Goal: Transaction & Acquisition: Book appointment/travel/reservation

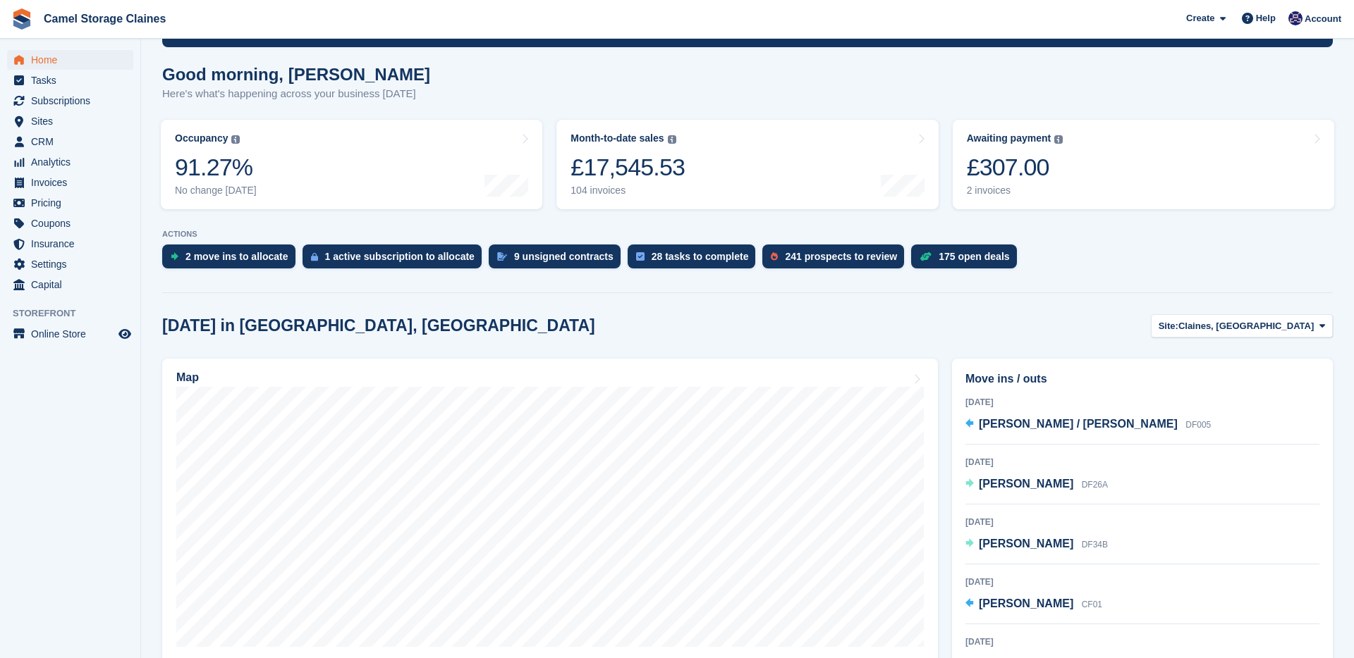
scroll to position [145, 0]
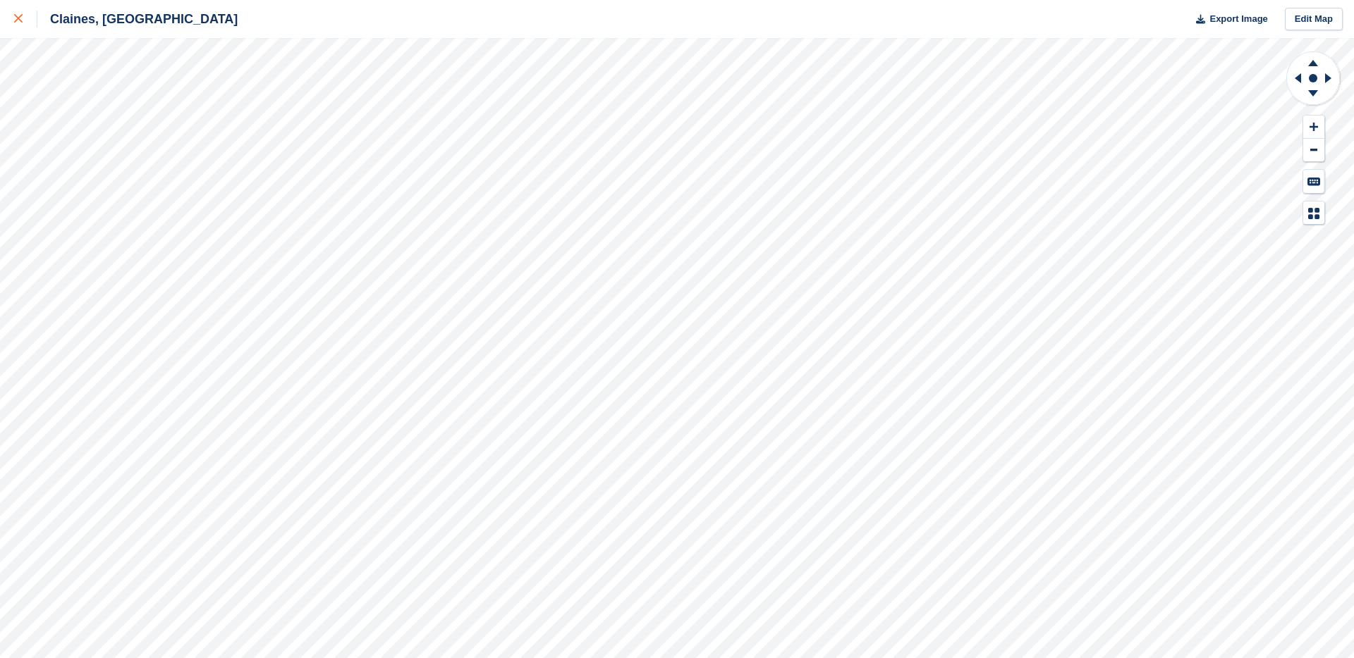
click at [10, 23] on link at bounding box center [18, 19] width 37 height 38
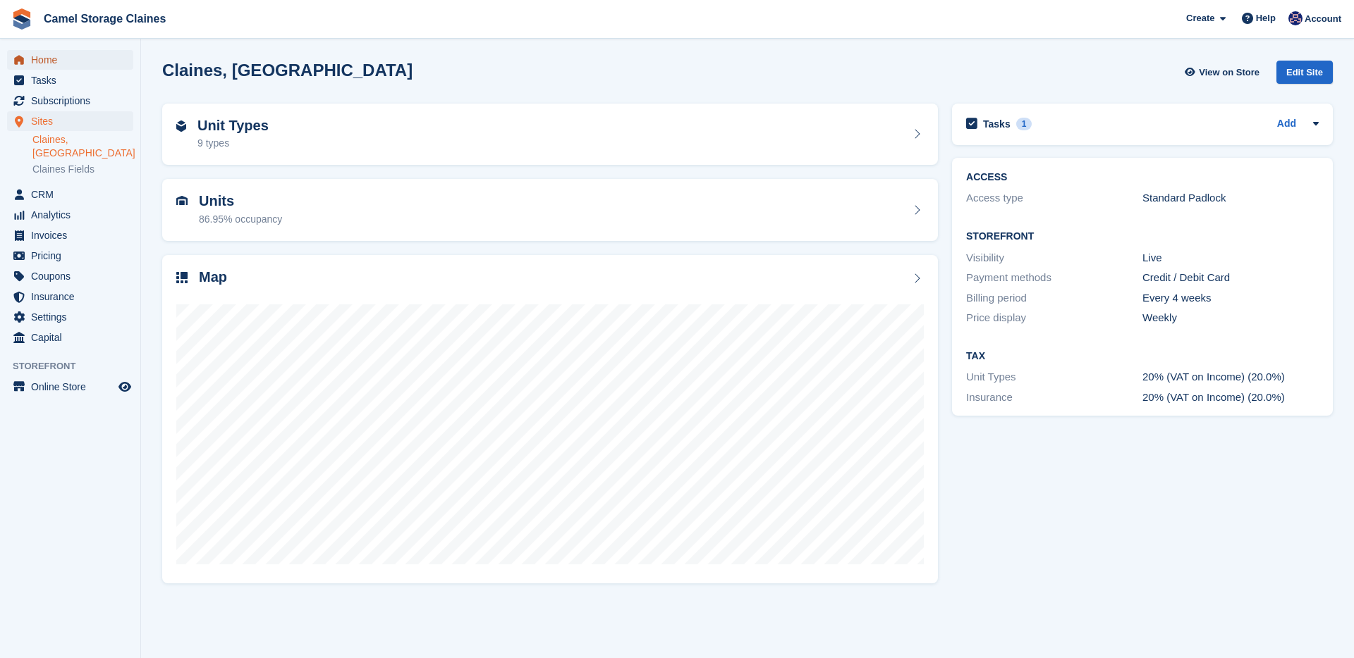
click at [76, 62] on span "Home" at bounding box center [73, 60] width 85 height 20
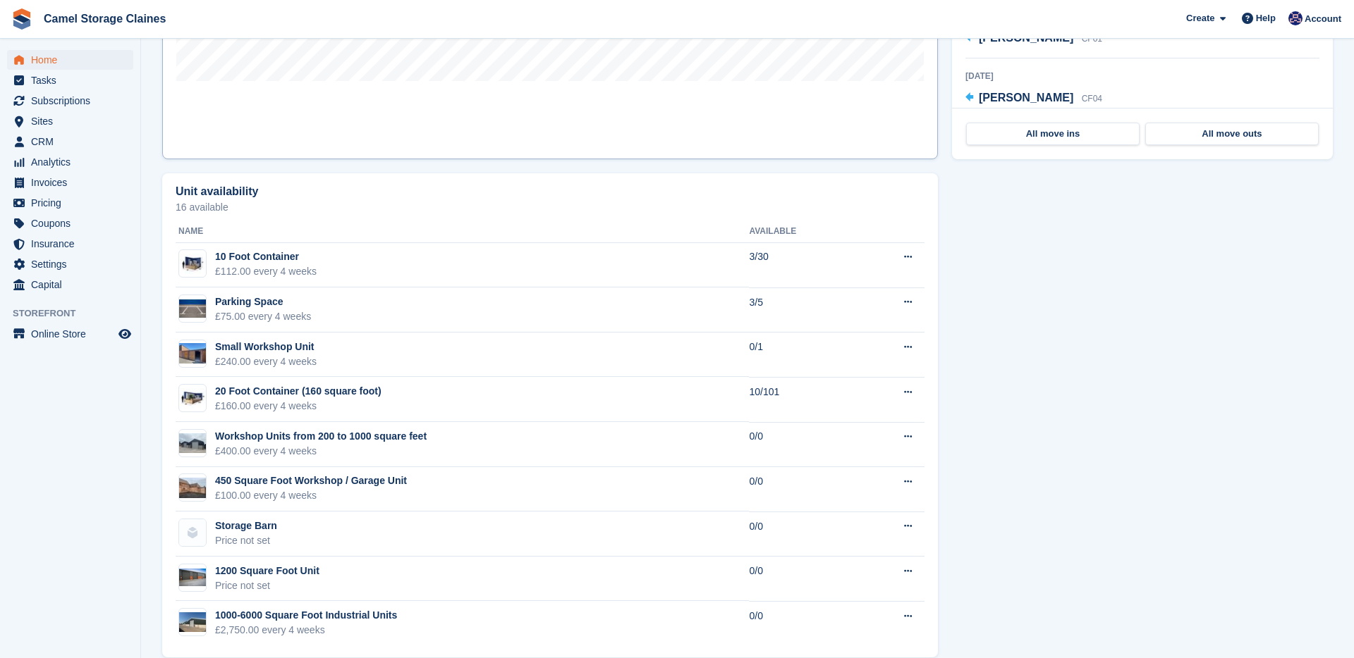
scroll to position [690, 0]
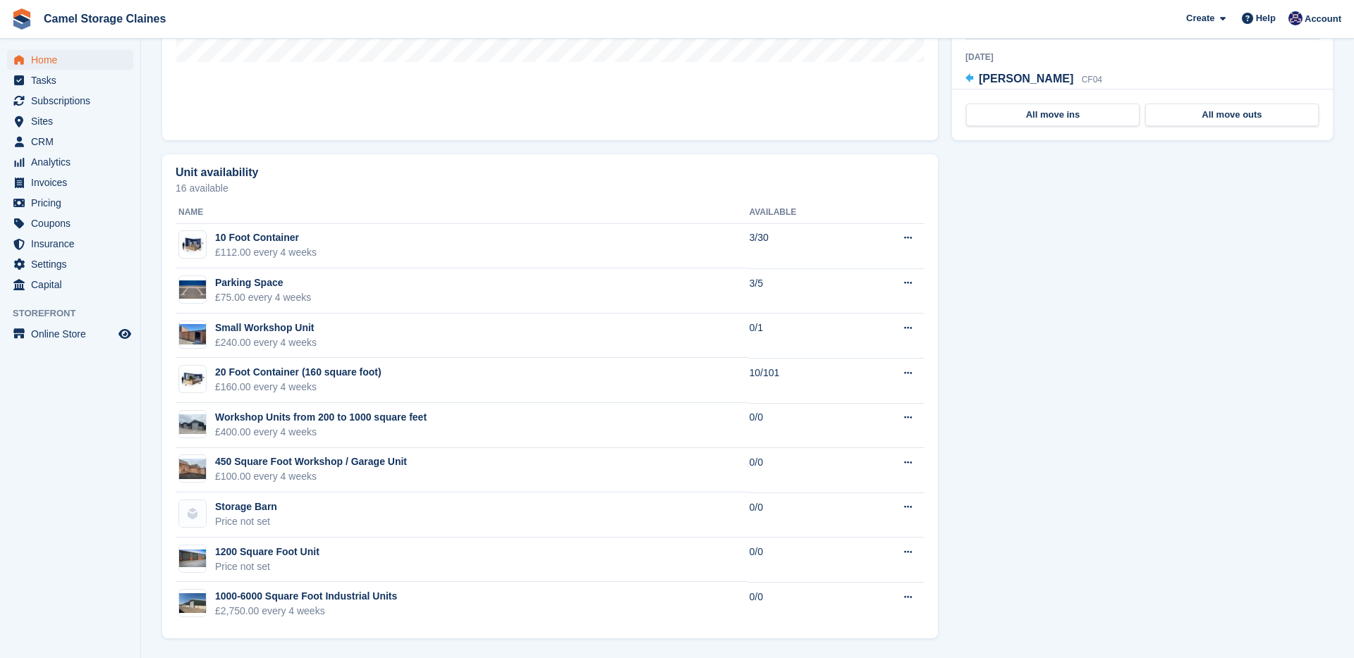
click at [1006, 255] on div "Unit availability 16 available Name Available 10 Foot Container £112.00 every 4…" at bounding box center [747, 396] width 1184 height 499
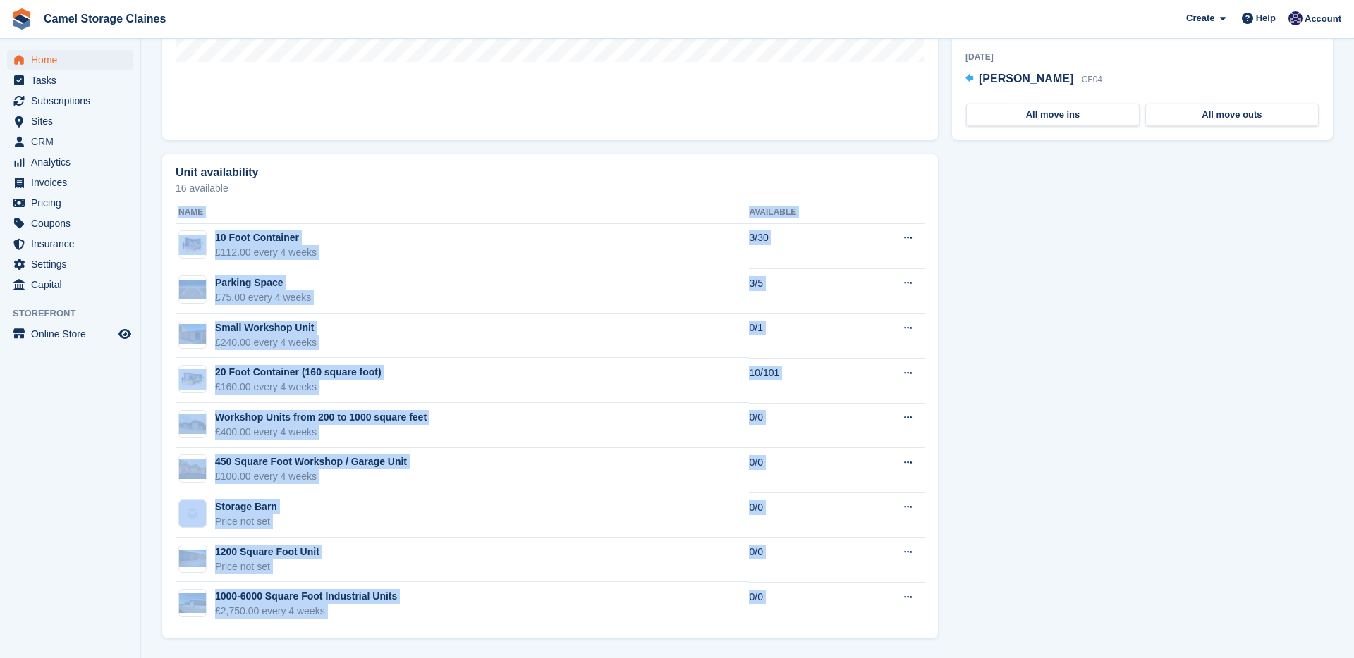
click at [1006, 255] on div "Unit availability 16 available Name Available 10 Foot Container £112.00 every 4…" at bounding box center [747, 396] width 1184 height 499
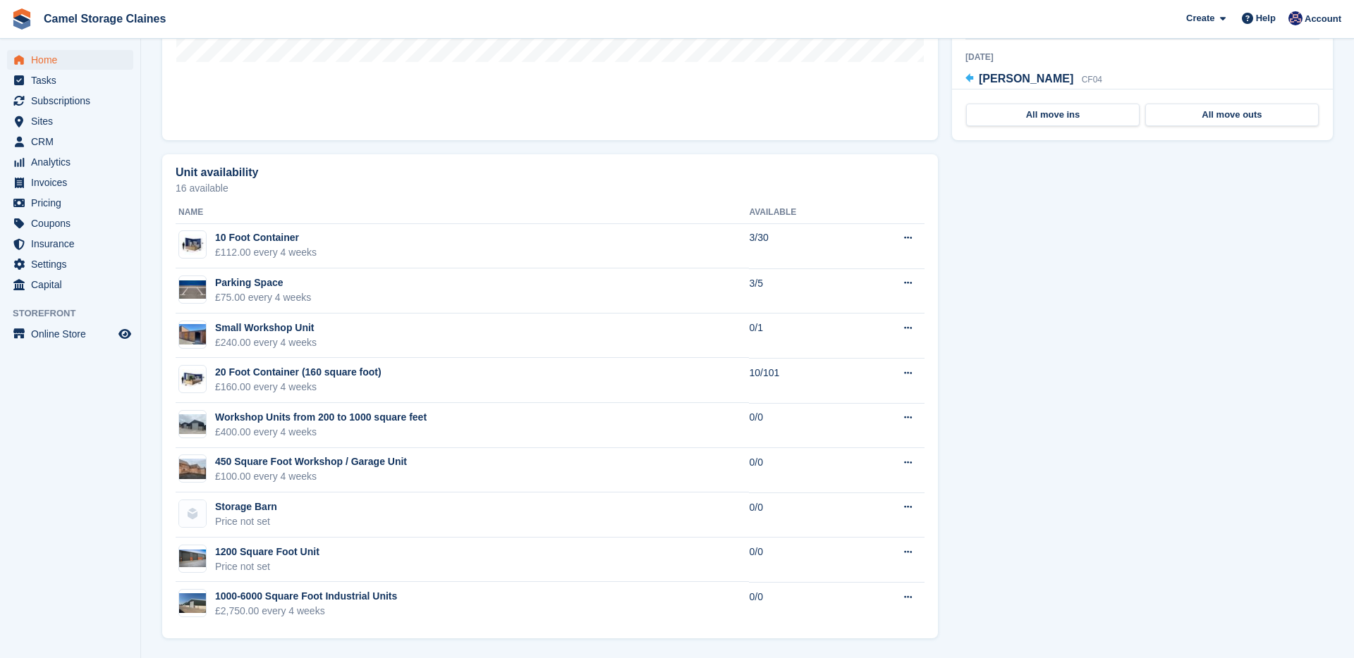
click at [1006, 255] on div "Unit availability 16 available Name Available 10 Foot Container £112.00 every 4…" at bounding box center [747, 396] width 1184 height 499
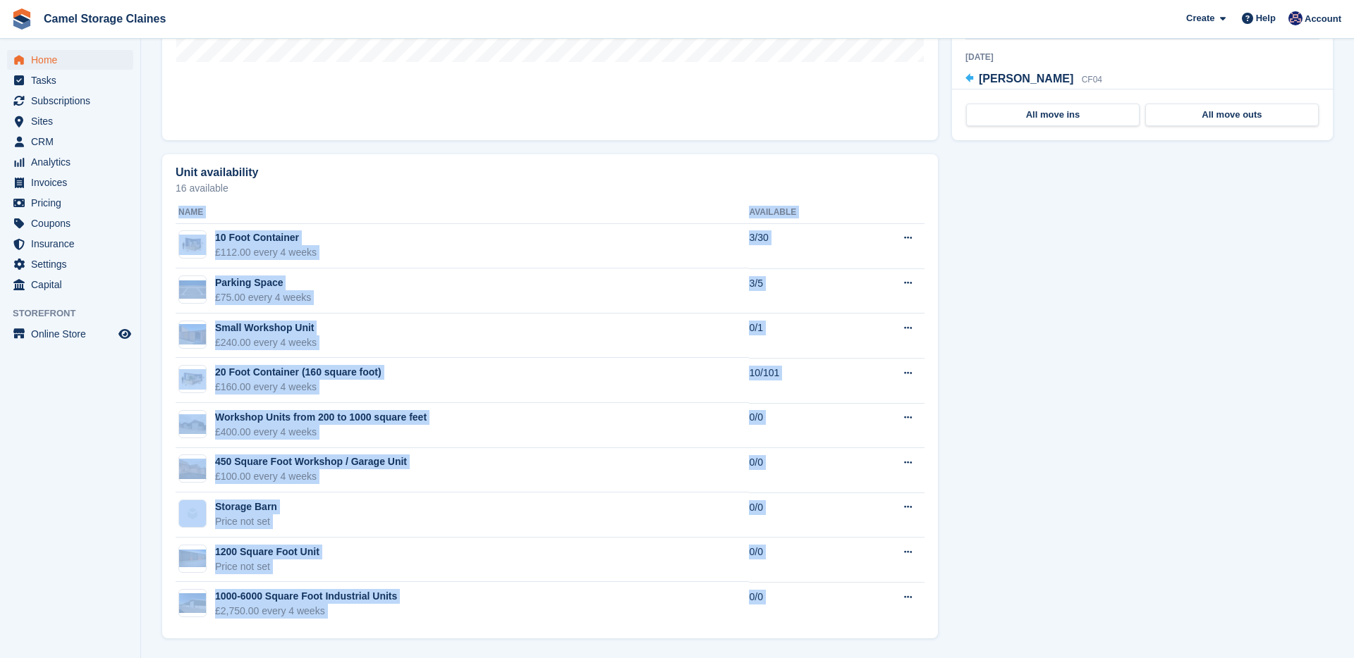
click at [1006, 255] on div "Unit availability 16 available Name Available 10 Foot Container £112.00 every 4…" at bounding box center [747, 396] width 1184 height 499
